Goal: Transaction & Acquisition: Subscribe to service/newsletter

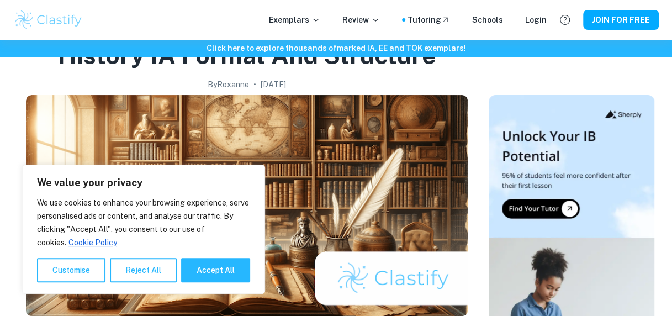
scroll to position [65, 0]
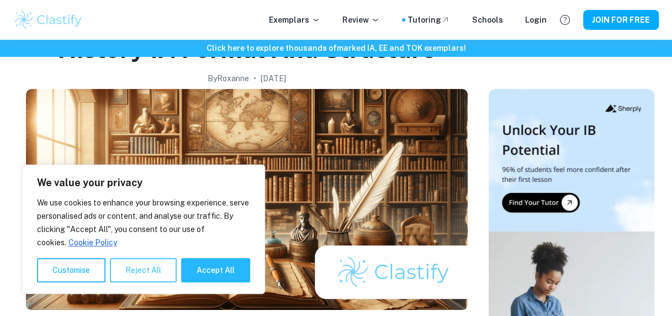
click at [145, 275] on button "Reject All" at bounding box center [143, 270] width 67 height 24
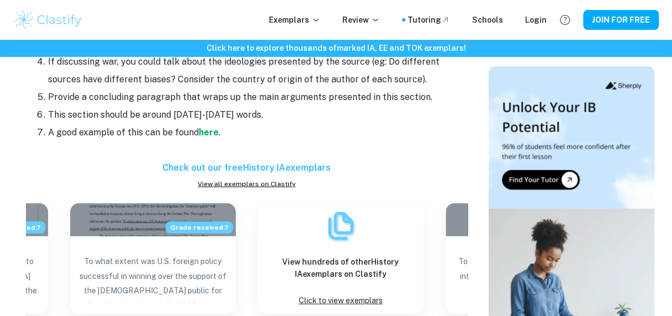
scroll to position [1235, 0]
click at [211, 130] on strong "here" at bounding box center [209, 132] width 20 height 10
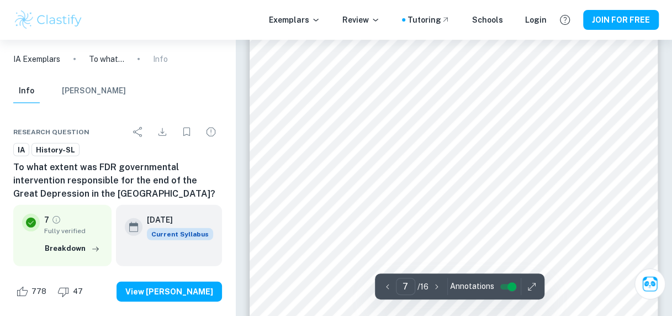
scroll to position [3571, 0]
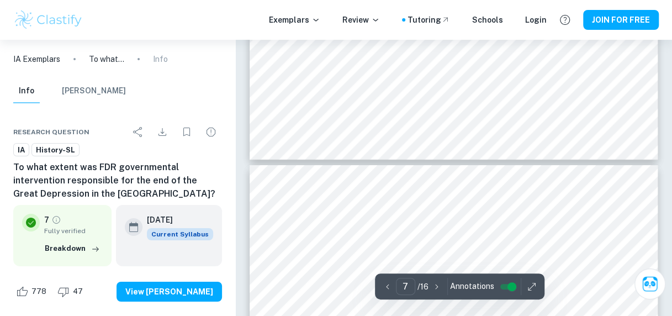
type input "8"
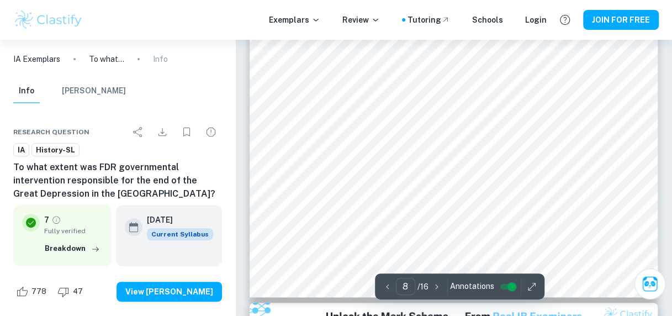
scroll to position [4123, 0]
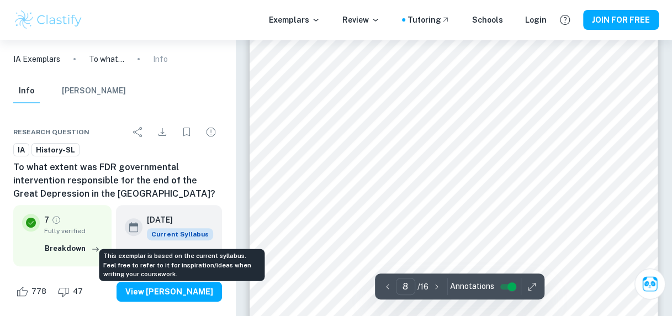
click at [191, 235] on span "Current Syllabus" at bounding box center [180, 234] width 66 height 12
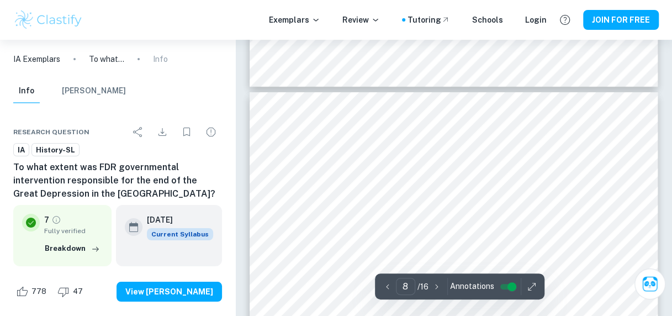
scroll to position [3819, 0]
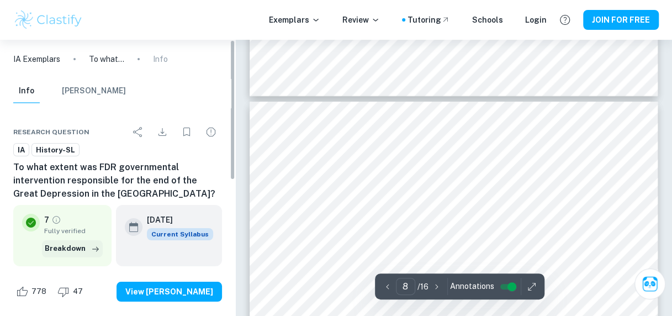
click at [97, 244] on icon "button" at bounding box center [95, 249] width 11 height 11
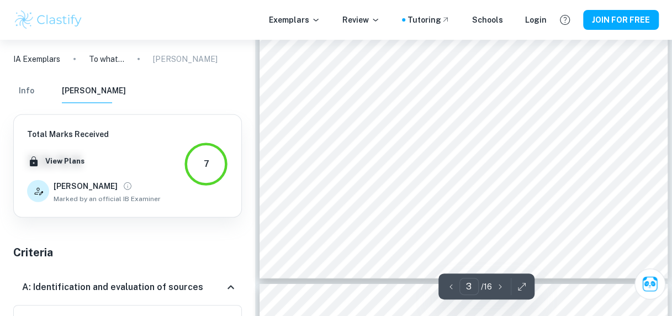
scroll to position [1501, 0]
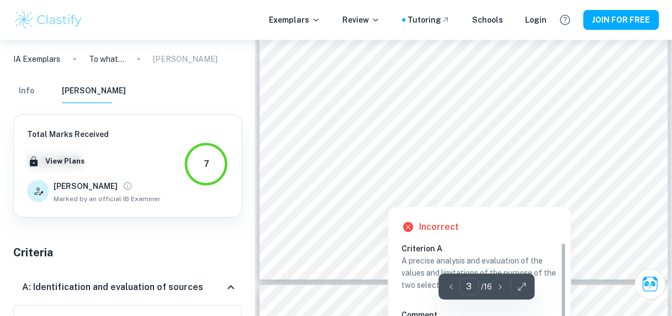
click at [332, 162] on div at bounding box center [472, 164] width 280 height 21
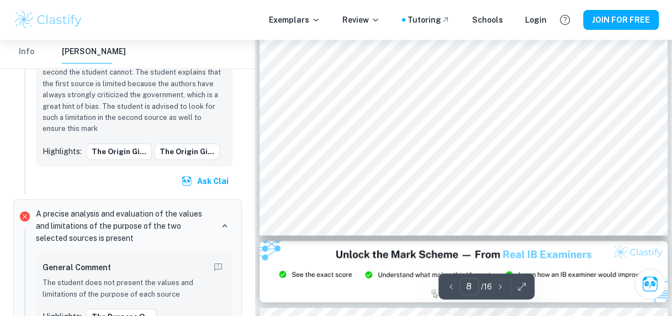
scroll to position [4214, 0]
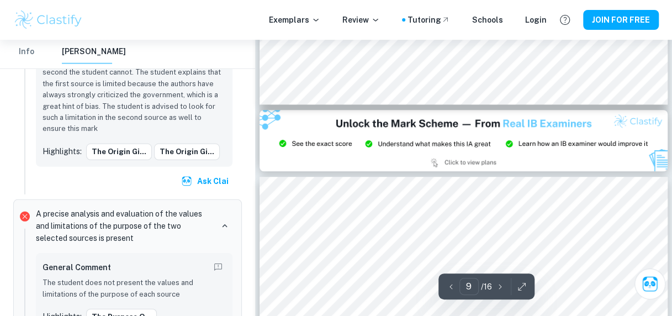
type input "8"
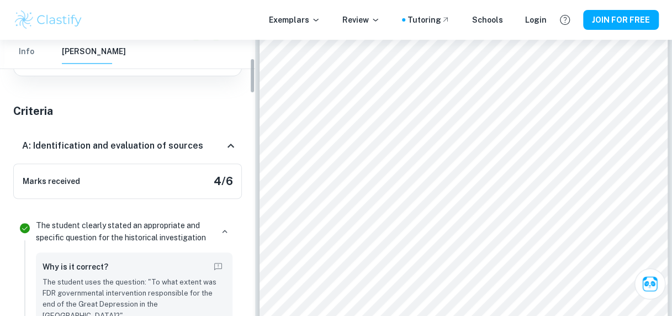
scroll to position [143, 0]
click at [225, 144] on icon at bounding box center [230, 145] width 13 height 13
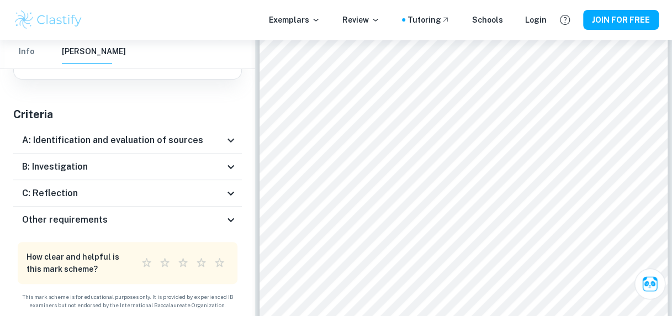
scroll to position [138, 0]
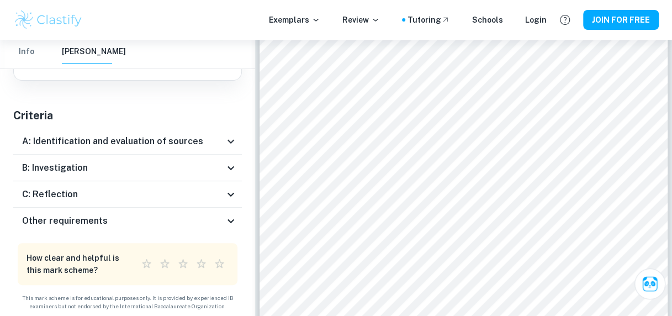
click at [235, 171] on icon at bounding box center [230, 167] width 13 height 13
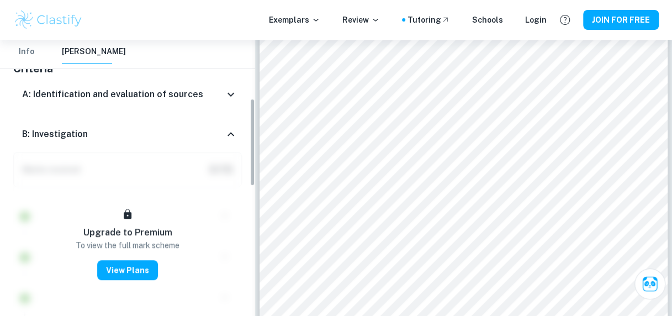
scroll to position [205, 0]
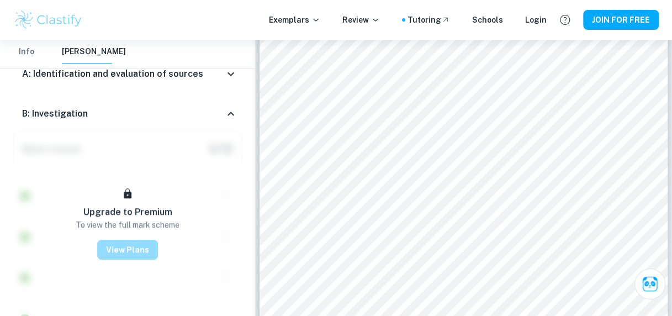
click at [131, 244] on button "View Plans" at bounding box center [127, 250] width 61 height 20
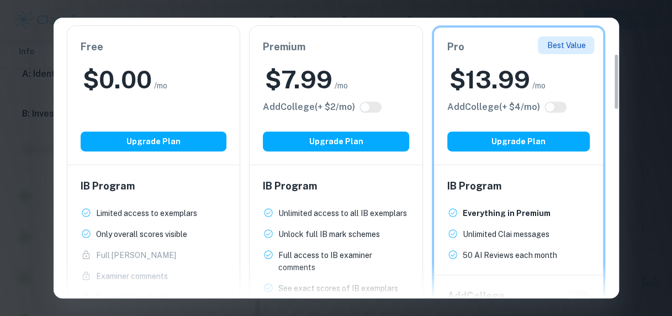
scroll to position [178, 0]
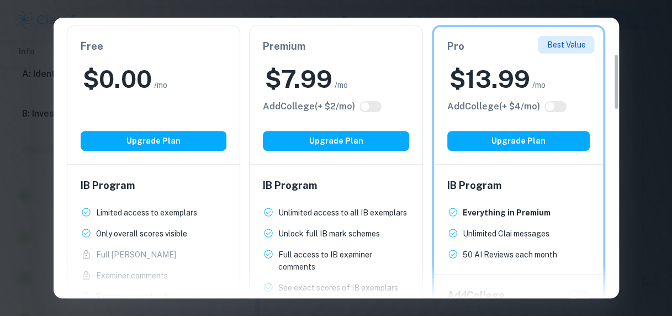
click at [187, 72] on div "$ 0.00 /mo" at bounding box center [154, 79] width 146 height 33
click at [186, 121] on div "Free $ 0.00 /mo Add College (+ $ 2 /mo) Upgrade Plan" at bounding box center [153, 94] width 173 height 139
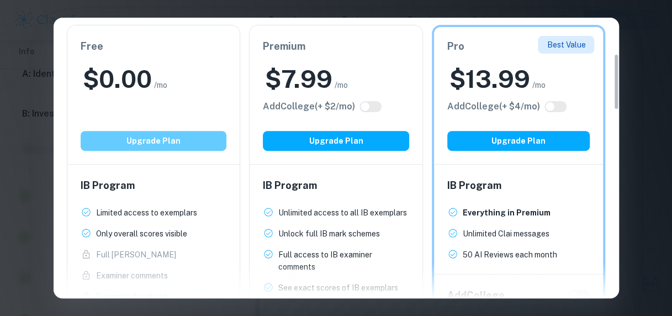
click at [193, 135] on button "Upgrade Plan" at bounding box center [154, 141] width 146 height 20
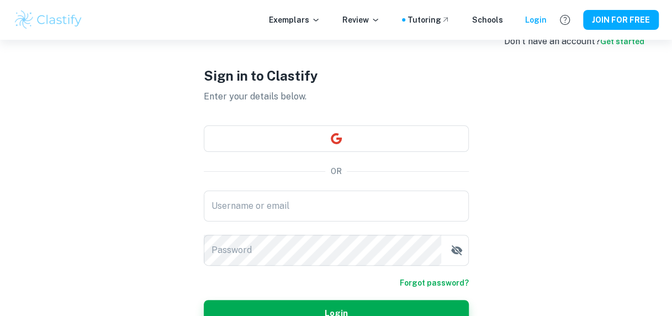
scroll to position [23, 0]
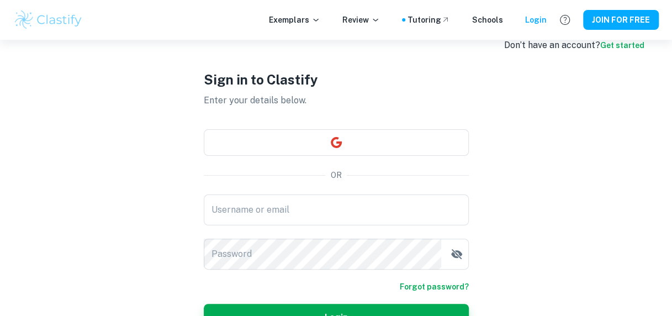
click at [288, 156] on div "Sign in to Clastify Enter your details below. OR Username or email Username or …" at bounding box center [336, 200] width 265 height 367
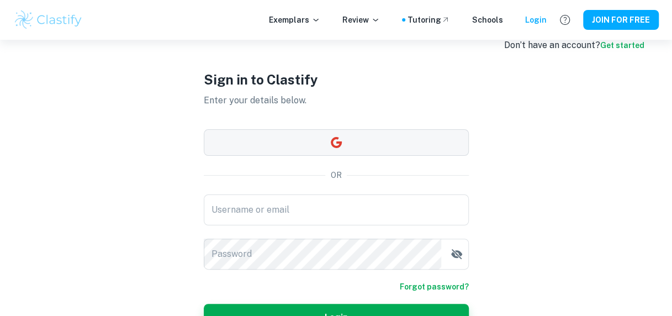
click at [277, 145] on button "button" at bounding box center [336, 142] width 265 height 27
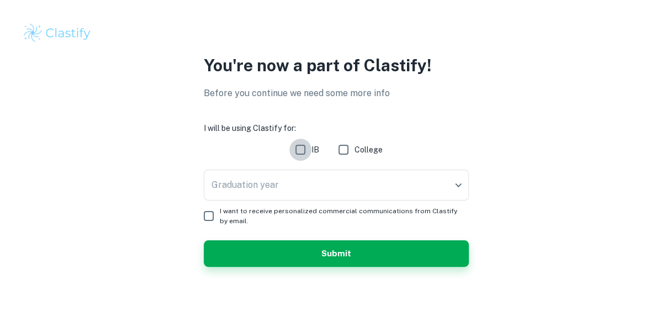
click at [301, 151] on input "IB" at bounding box center [301, 150] width 22 height 22
checkbox input "true"
click at [303, 175] on body "We value your privacy We use cookies to enhance your browsing experience, serve…" at bounding box center [336, 158] width 672 height 316
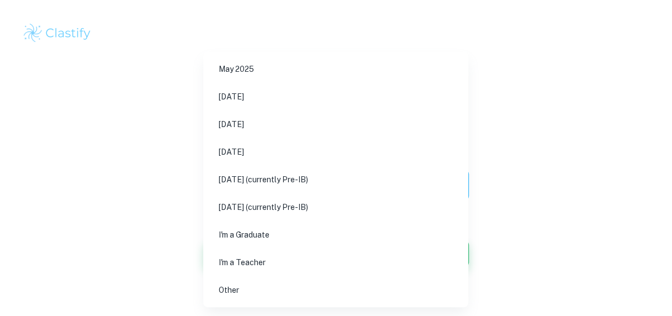
scroll to position [17, 0]
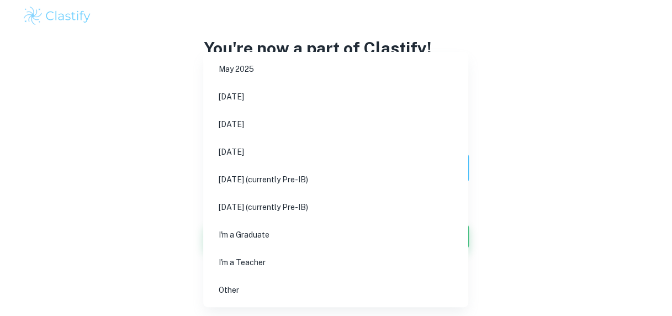
click at [191, 193] on div at bounding box center [336, 158] width 672 height 316
click at [227, 170] on body "We value your privacy We use cookies to enhance your browsing experience, serve…" at bounding box center [336, 141] width 672 height 316
click at [247, 181] on li "[DATE] (currently Pre-IB)" at bounding box center [336, 179] width 256 height 25
type input "M27"
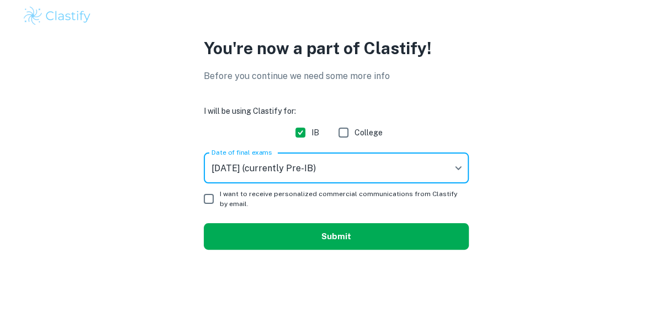
click at [266, 231] on button "Submit" at bounding box center [336, 236] width 265 height 27
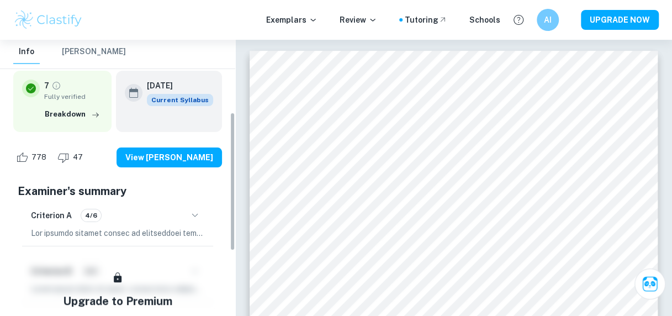
scroll to position [144, 0]
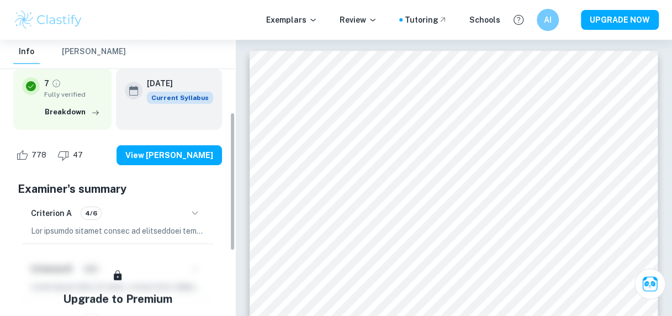
click at [192, 212] on icon "button" at bounding box center [194, 213] width 13 height 13
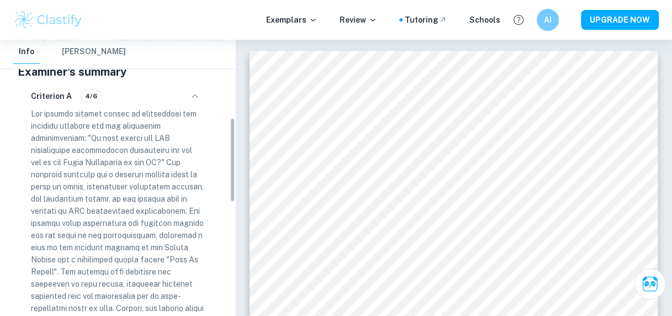
scroll to position [261, 0]
click at [190, 98] on icon "button" at bounding box center [194, 96] width 13 height 13
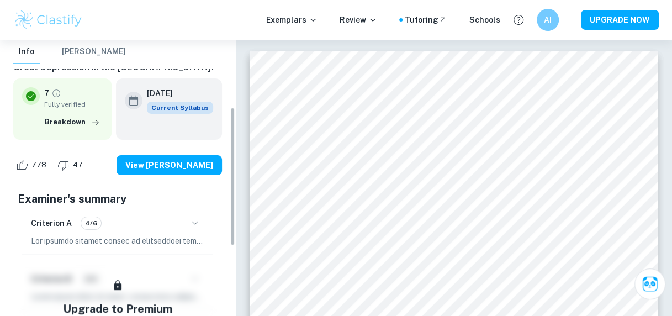
scroll to position [134, 0]
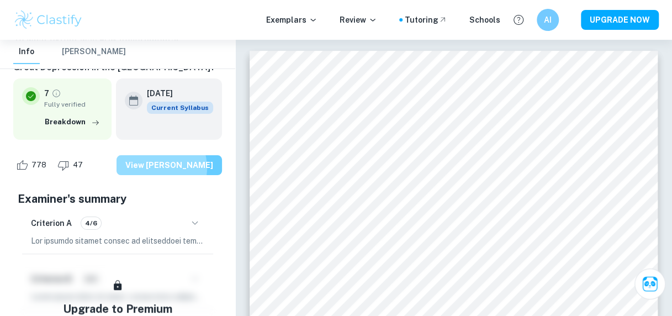
click at [173, 168] on button "View [PERSON_NAME]" at bounding box center [170, 165] width 106 height 20
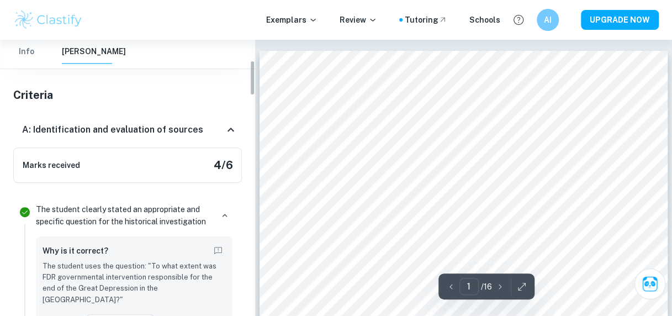
scroll to position [159, 0]
click at [230, 125] on icon at bounding box center [230, 128] width 13 height 13
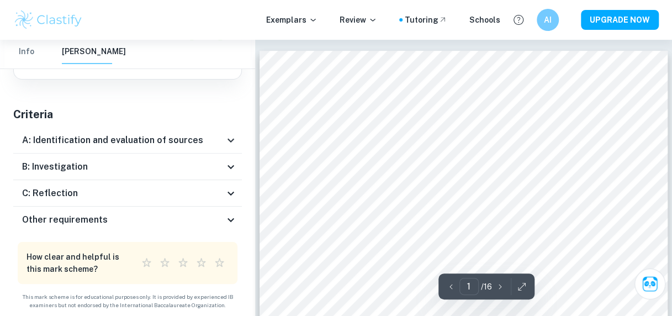
scroll to position [138, 0]
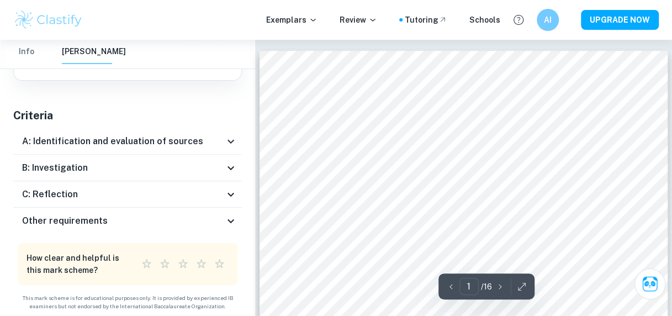
click at [228, 161] on icon at bounding box center [230, 167] width 13 height 13
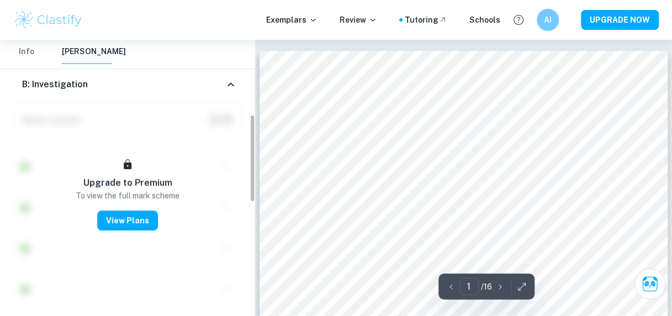
scroll to position [235, 0]
click at [561, 19] on div "AI" at bounding box center [559, 19] width 46 height 23
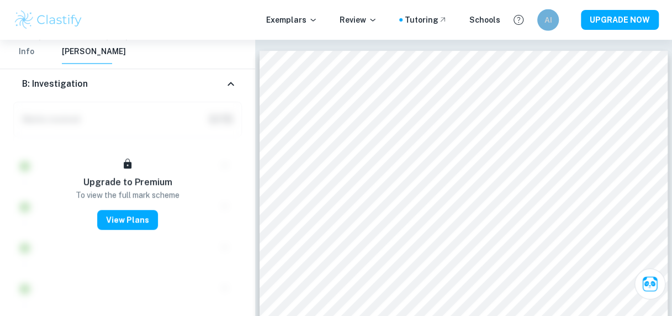
click at [543, 21] on div "AI" at bounding box center [549, 20] width 22 height 22
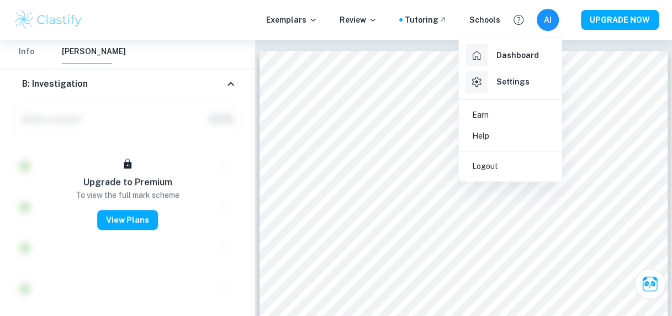
click at [509, 166] on li "Logout" at bounding box center [511, 166] width 94 height 21
